Goal: Task Accomplishment & Management: Manage account settings

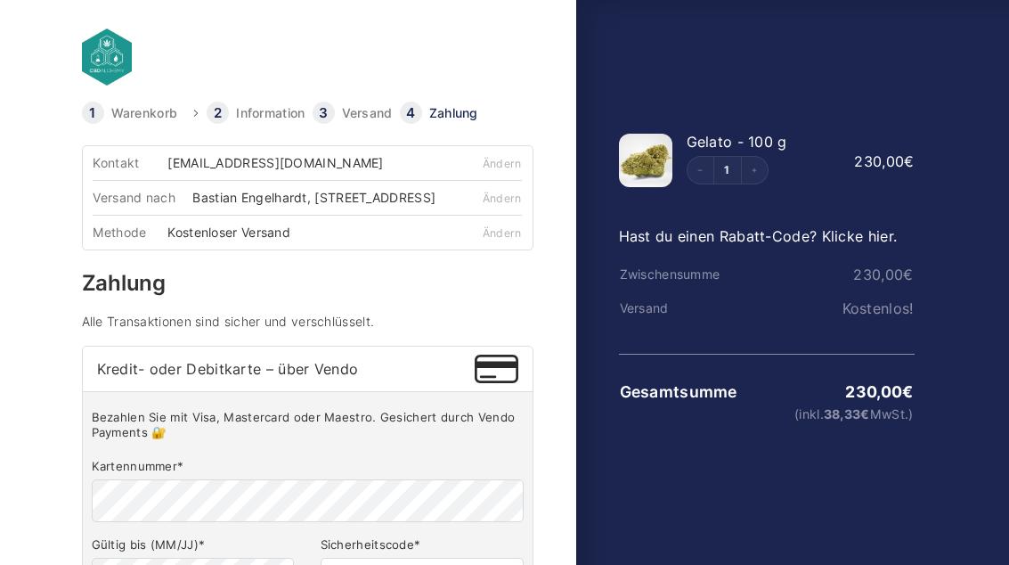
click at [86, 46] on link at bounding box center [233, 57] width 303 height 57
click at [118, 58] on link at bounding box center [233, 57] width 303 height 57
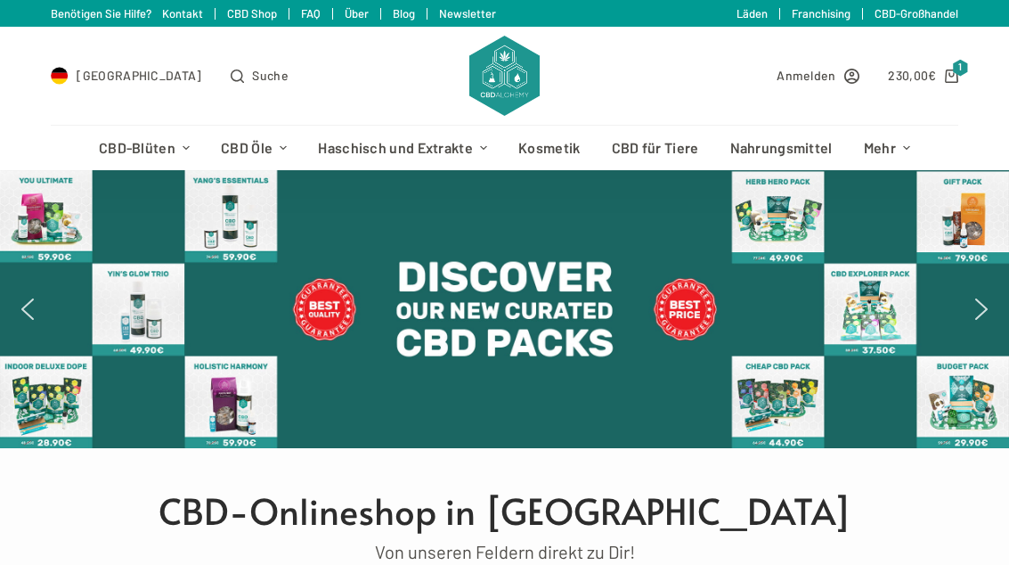
click at [945, 70] on icon "Shopping cart" at bounding box center [951, 75] width 13 height 13
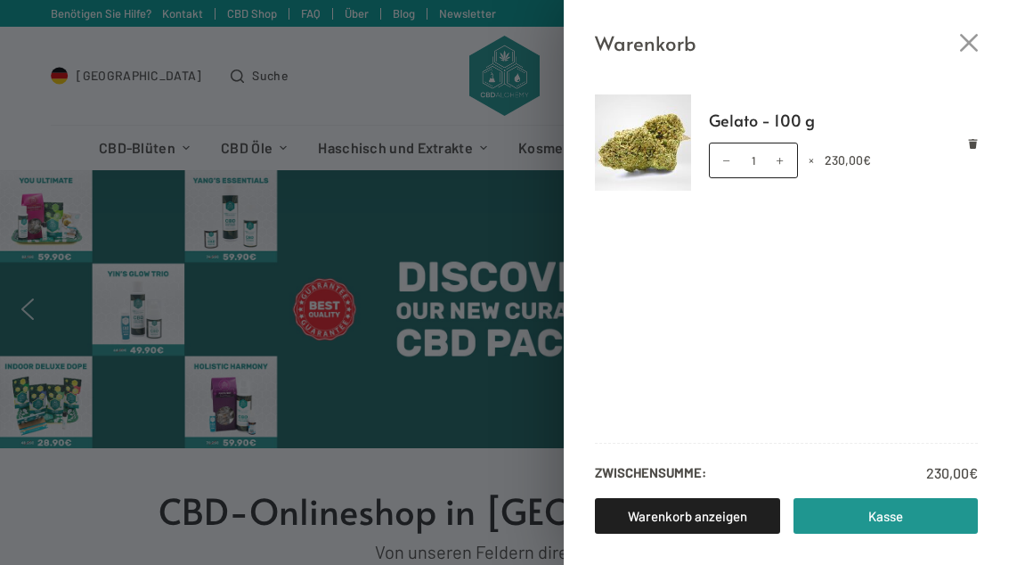
click at [966, 41] on icon "Close cart drawer" at bounding box center [969, 43] width 18 height 18
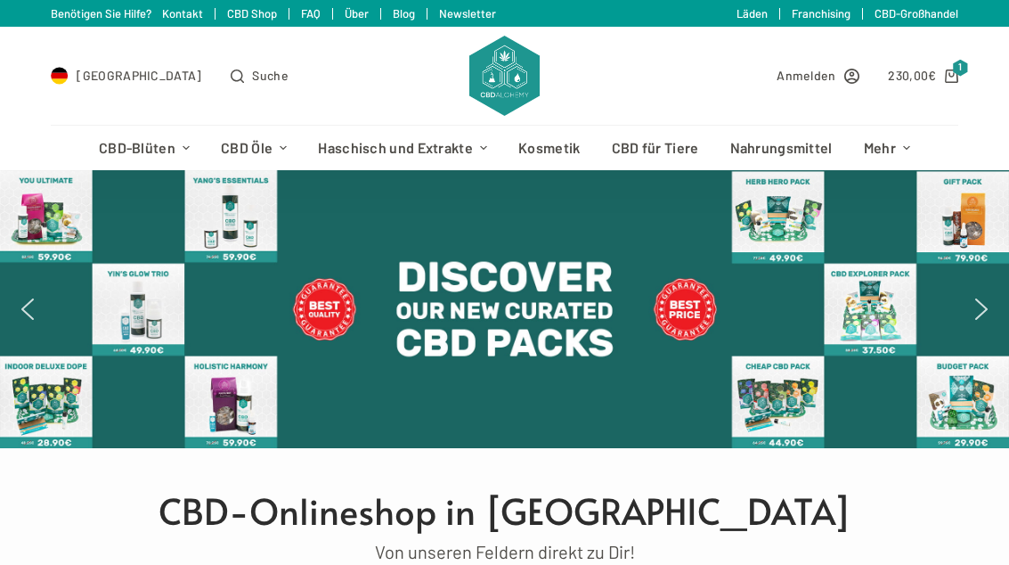
click at [835, 72] on link "Anmelden" at bounding box center [818, 75] width 83 height 20
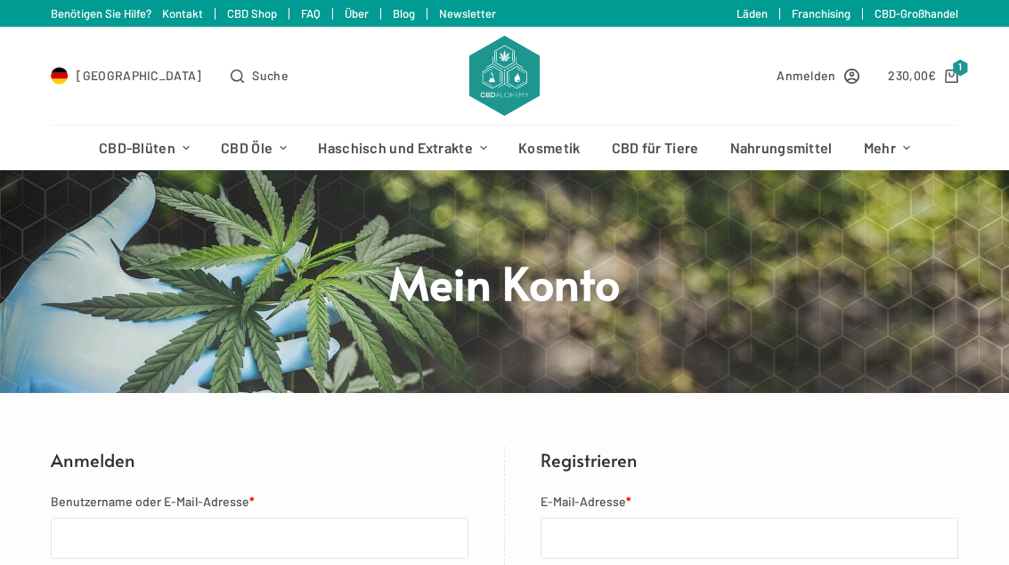
scroll to position [418, 0]
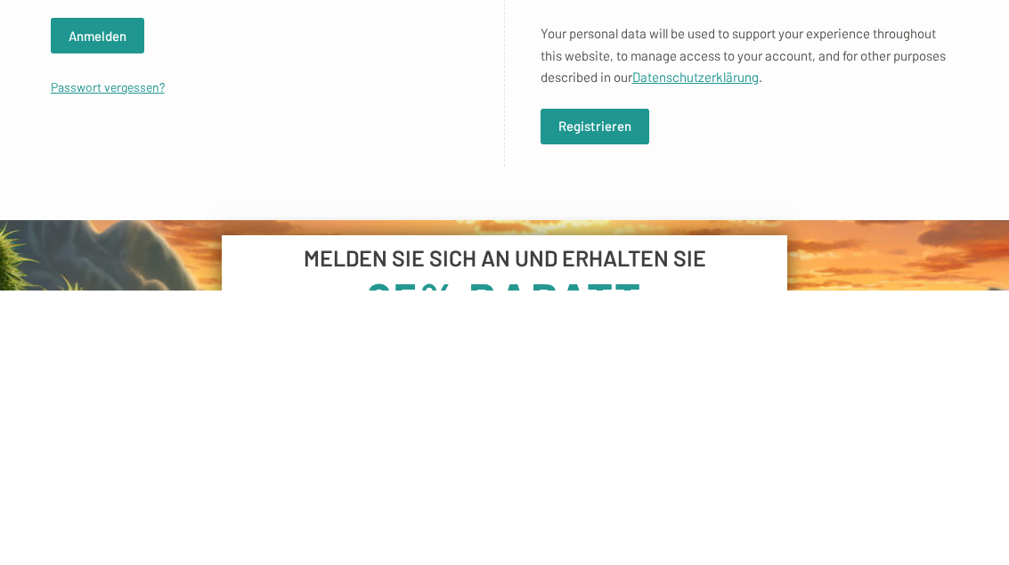
type input "[EMAIL_ADDRESS][DOMAIN_NAME]"
click at [97, 311] on button "Anmelden" at bounding box center [98, 311] width 94 height 36
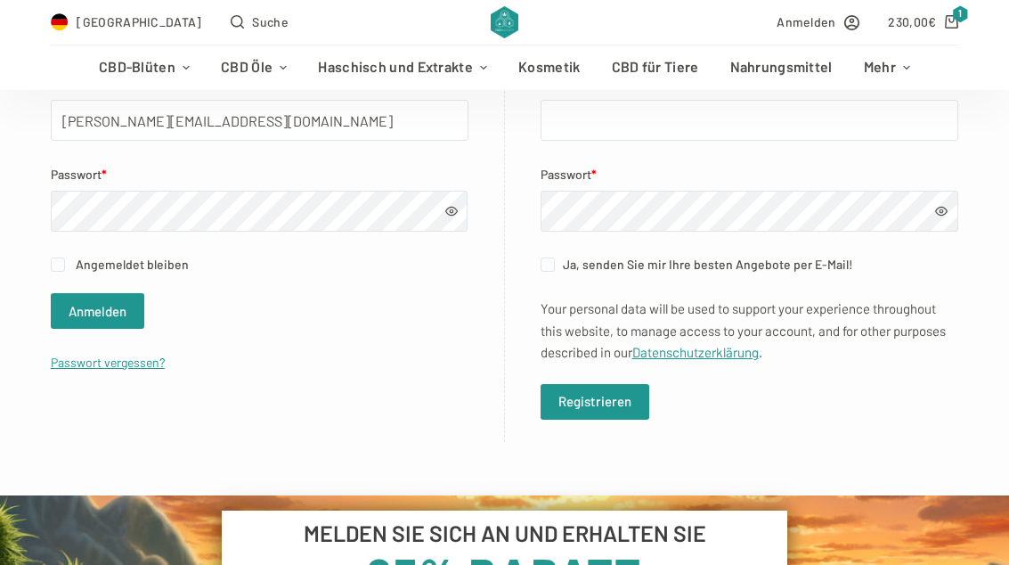
click at [77, 311] on button "Anmelden" at bounding box center [98, 311] width 94 height 36
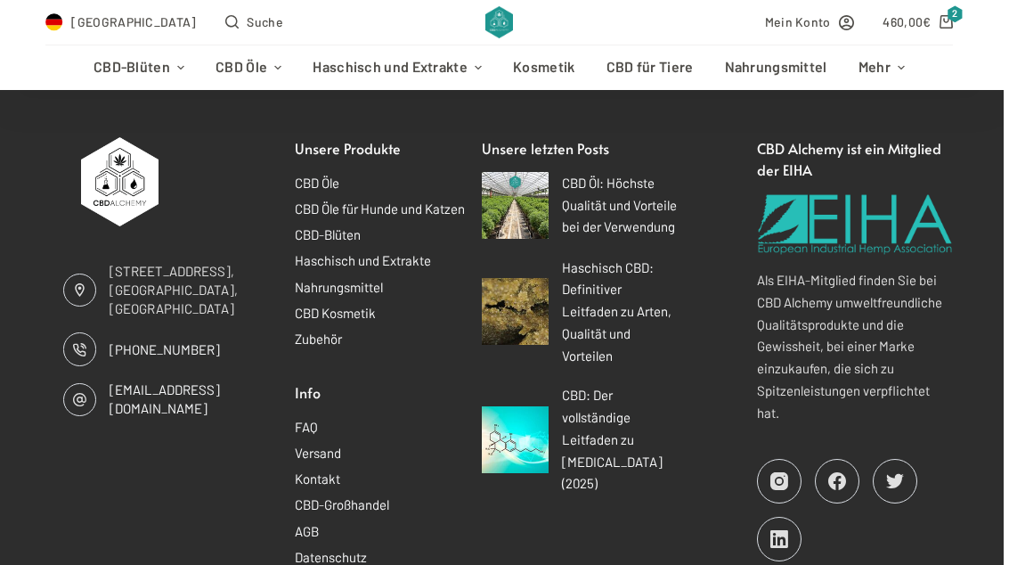
scroll to position [1242, 0]
